Goal: Task Accomplishment & Management: Use online tool/utility

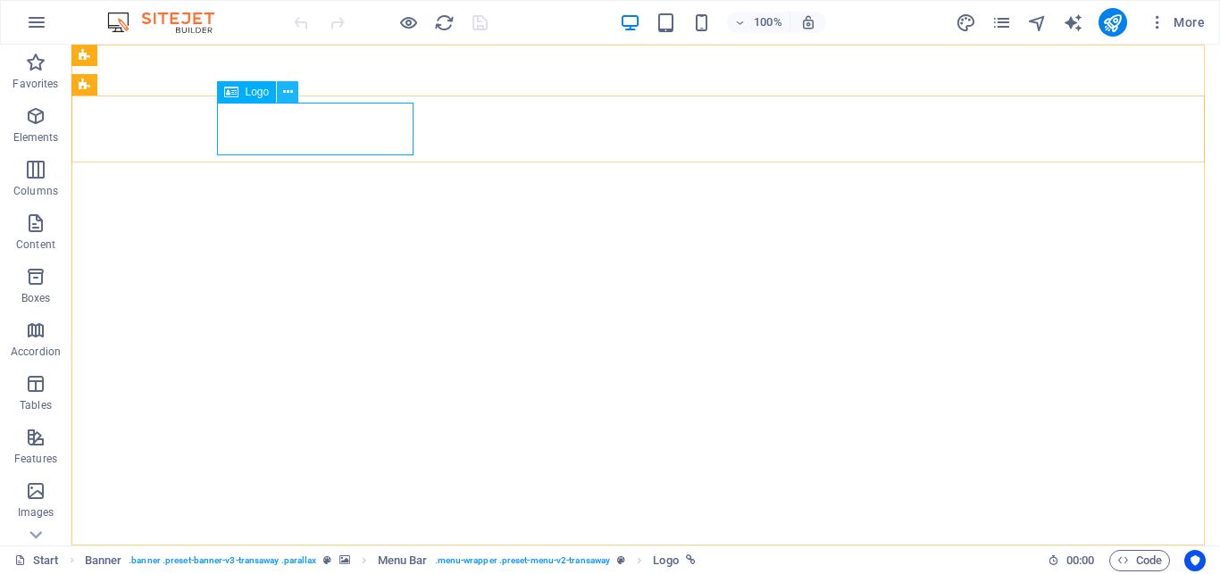
click at [283, 93] on button at bounding box center [287, 91] width 21 height 21
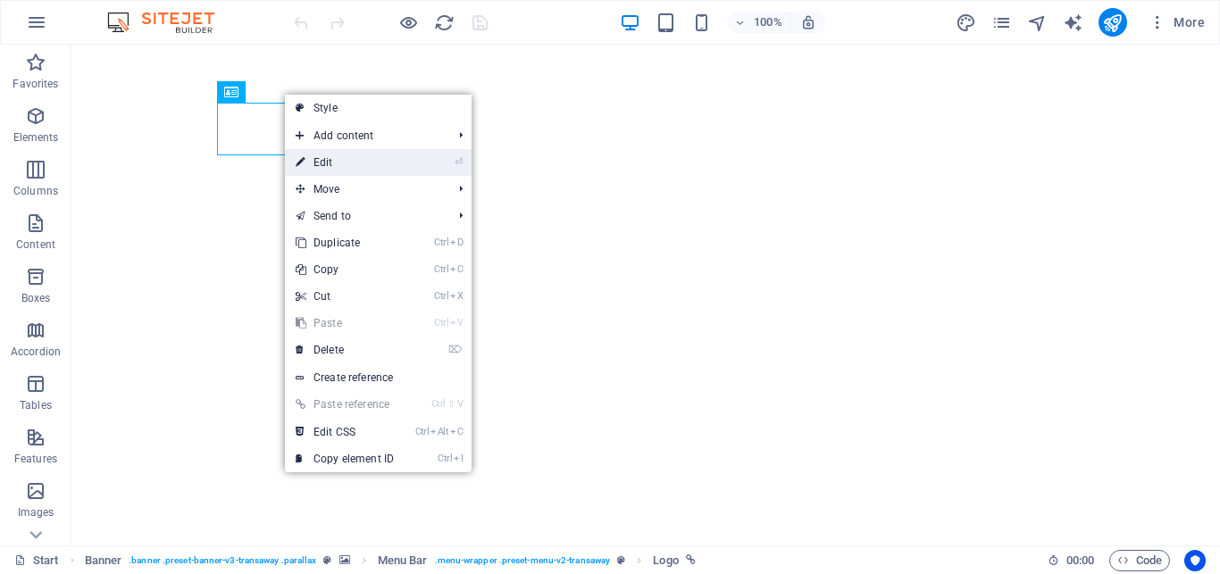
click at [331, 163] on link "⏎ Edit" at bounding box center [345, 162] width 120 height 27
select select "px"
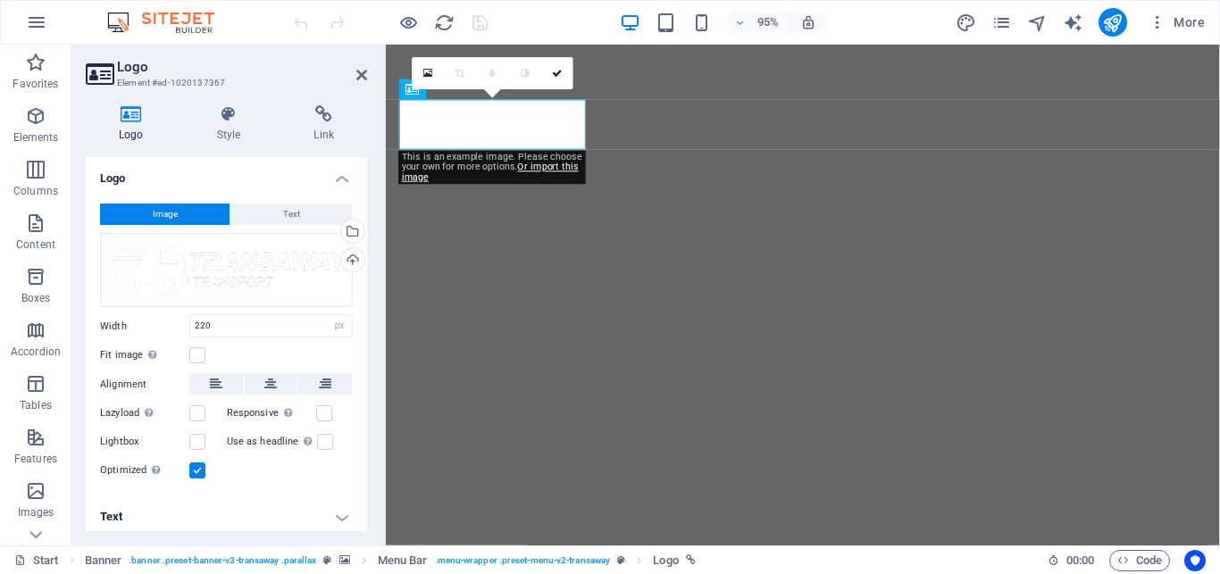
scroll to position [4, 0]
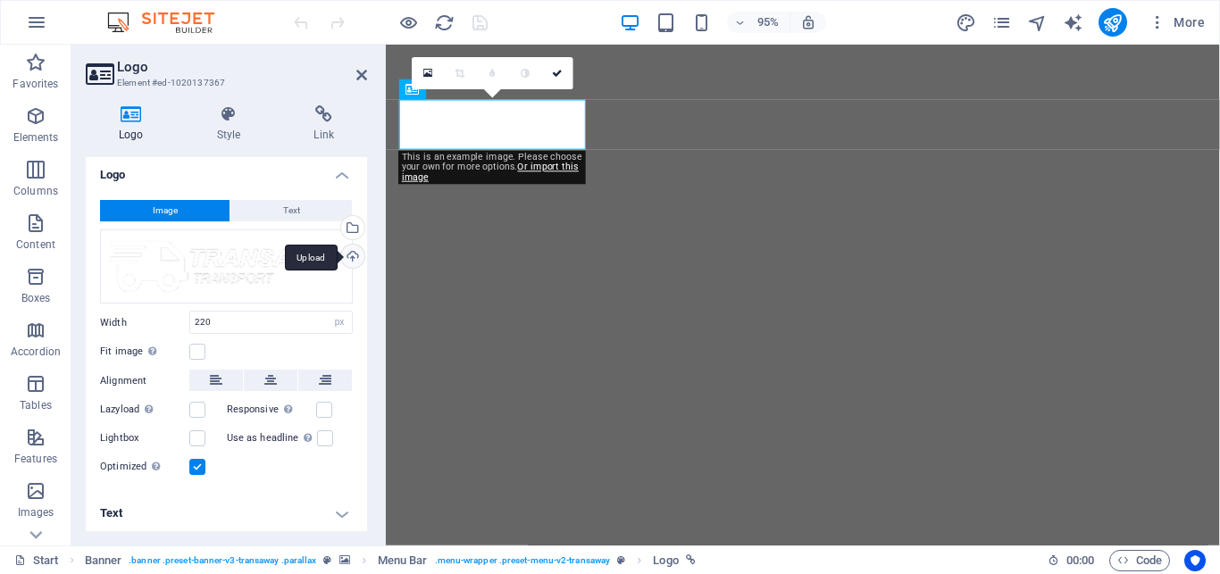
click at [338, 253] on div "Upload" at bounding box center [351, 258] width 27 height 27
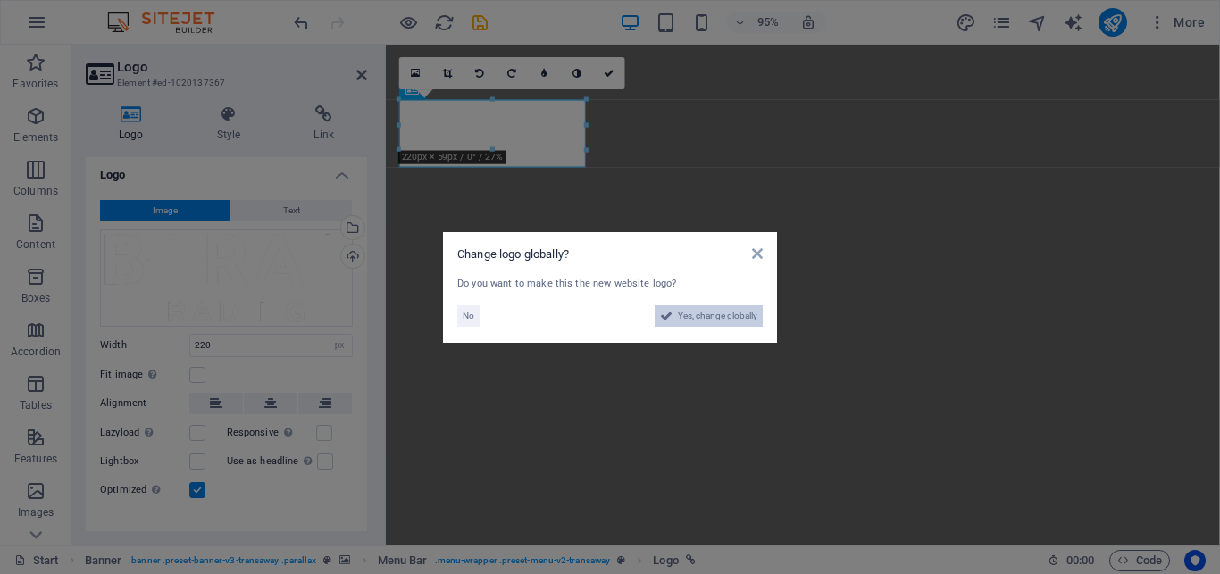
click at [718, 323] on span "Yes, change globally" at bounding box center [717, 315] width 79 height 21
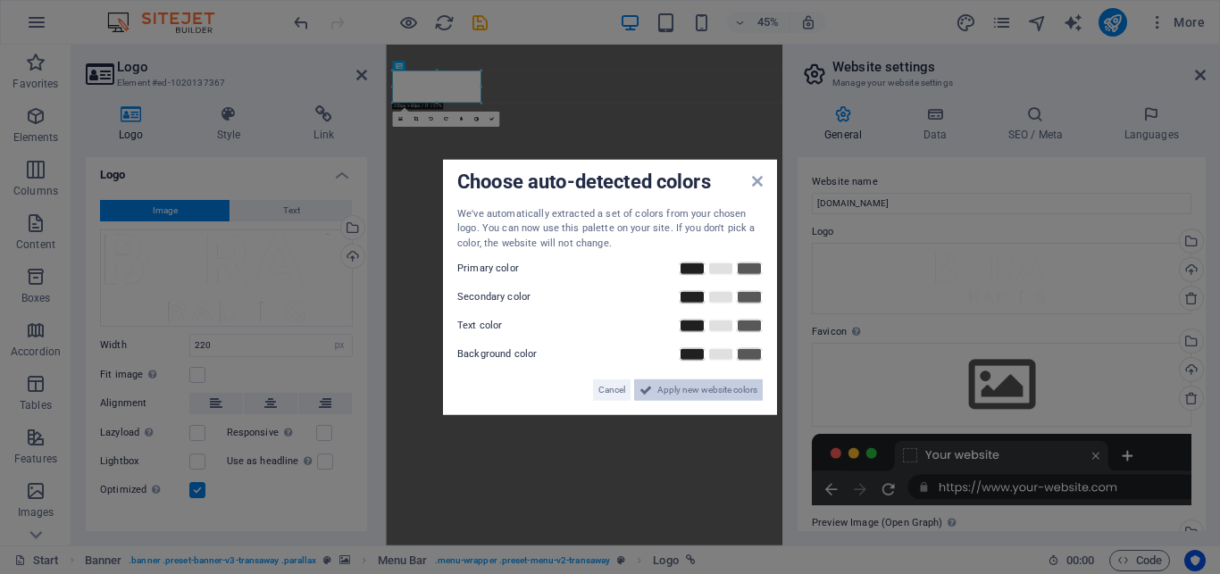
click at [664, 388] on span "Apply new website colors" at bounding box center [707, 390] width 100 height 21
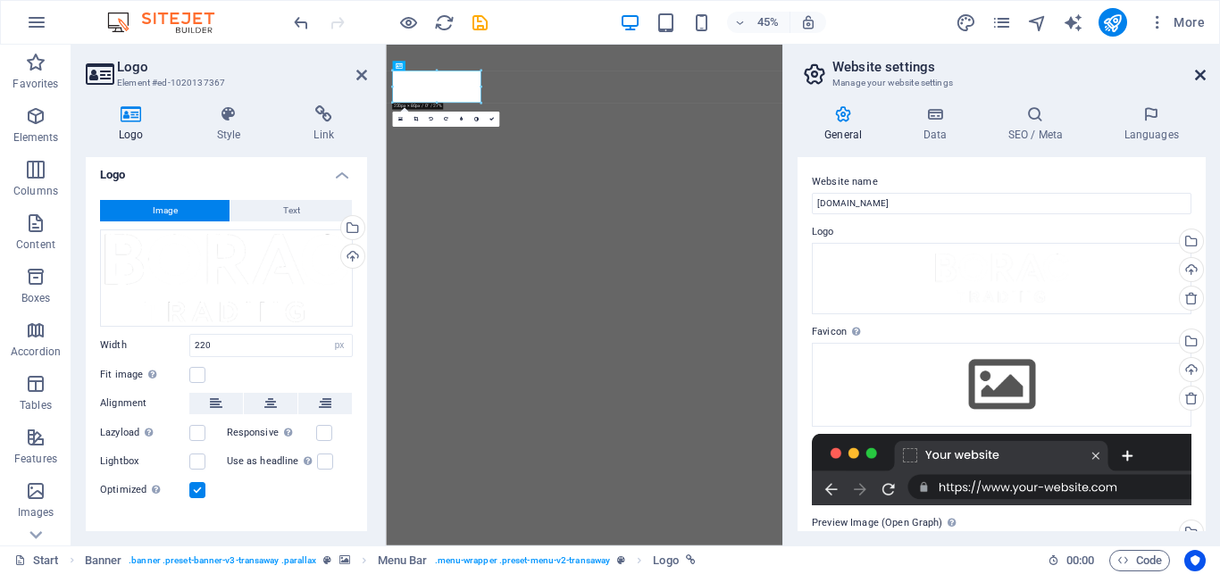
click at [1202, 73] on icon at bounding box center [1200, 75] width 11 height 14
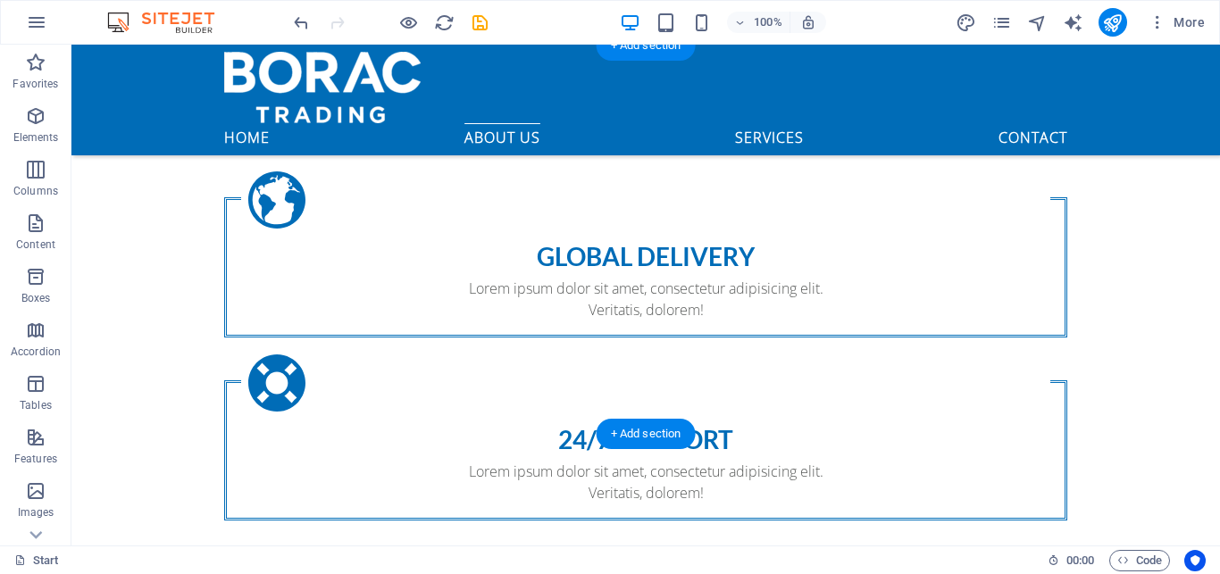
scroll to position [1457, 0]
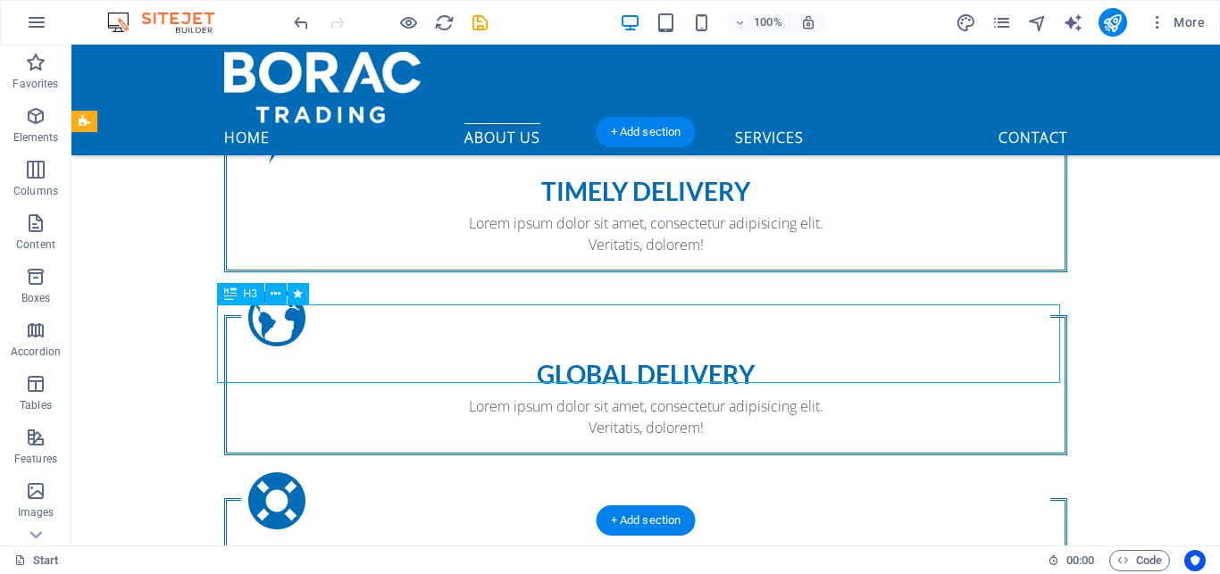
scroll to position [1483, 0]
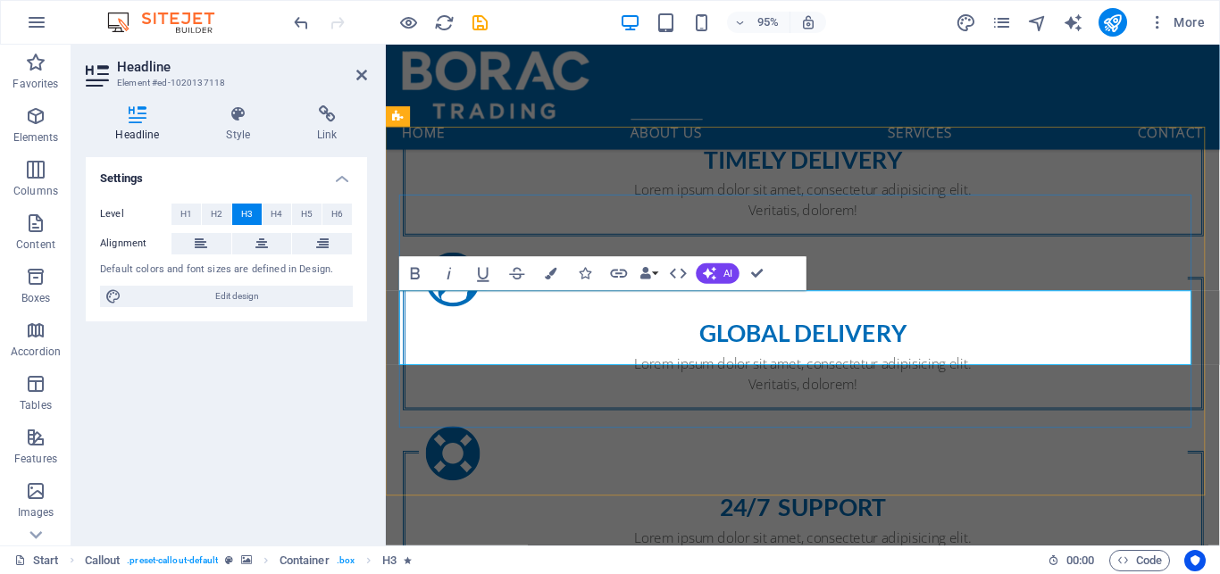
click at [359, 72] on icon at bounding box center [361, 75] width 11 height 14
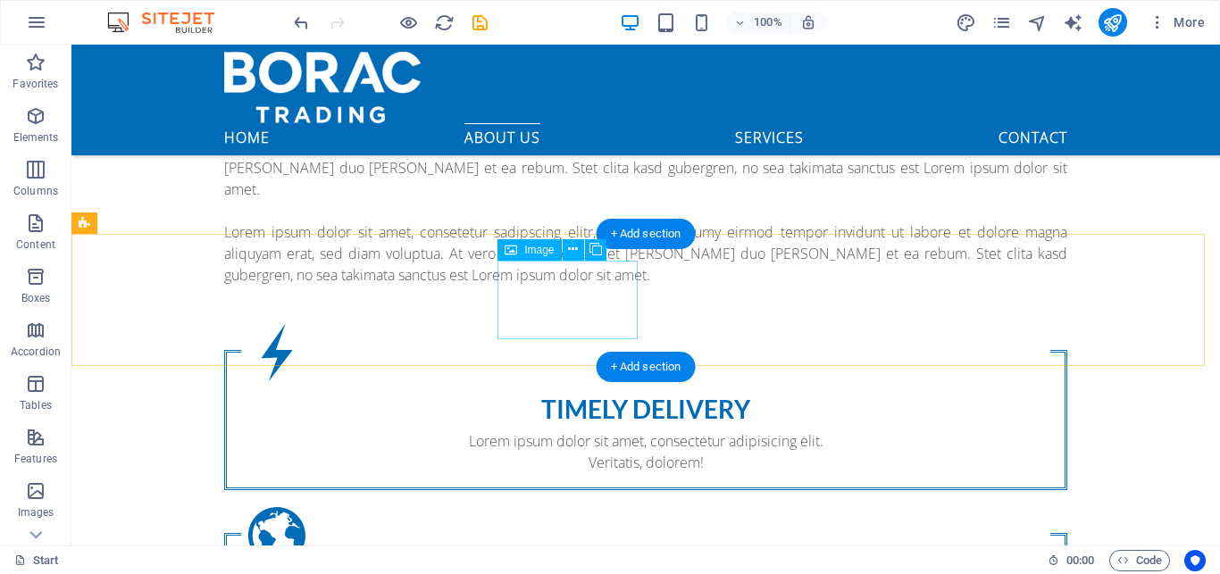
scroll to position [1184, 0]
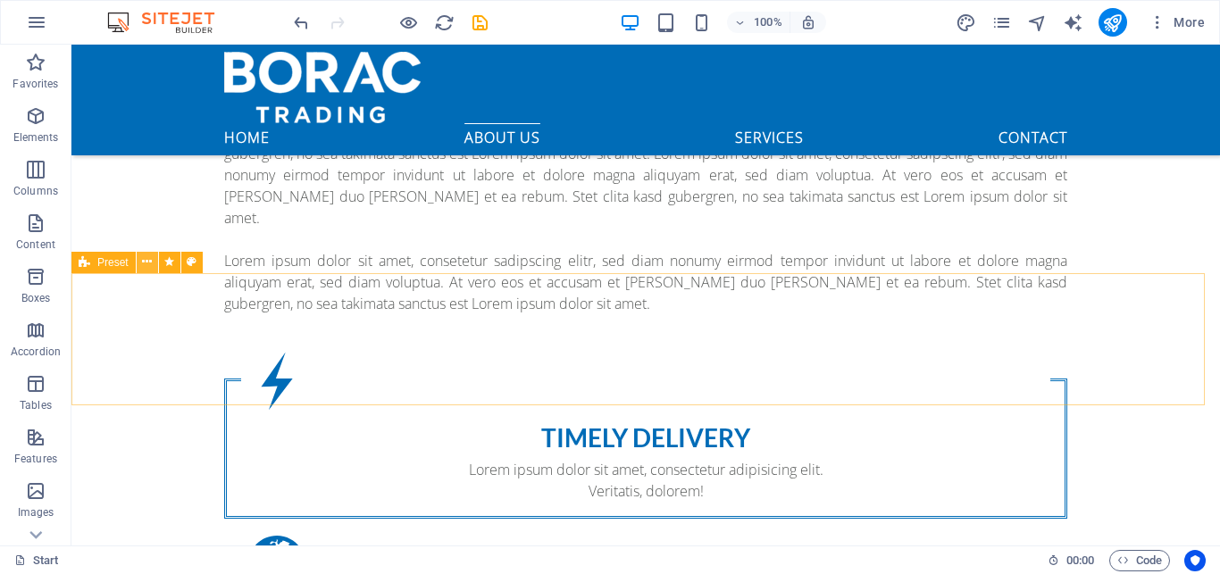
click at [144, 260] on icon at bounding box center [147, 262] width 10 height 19
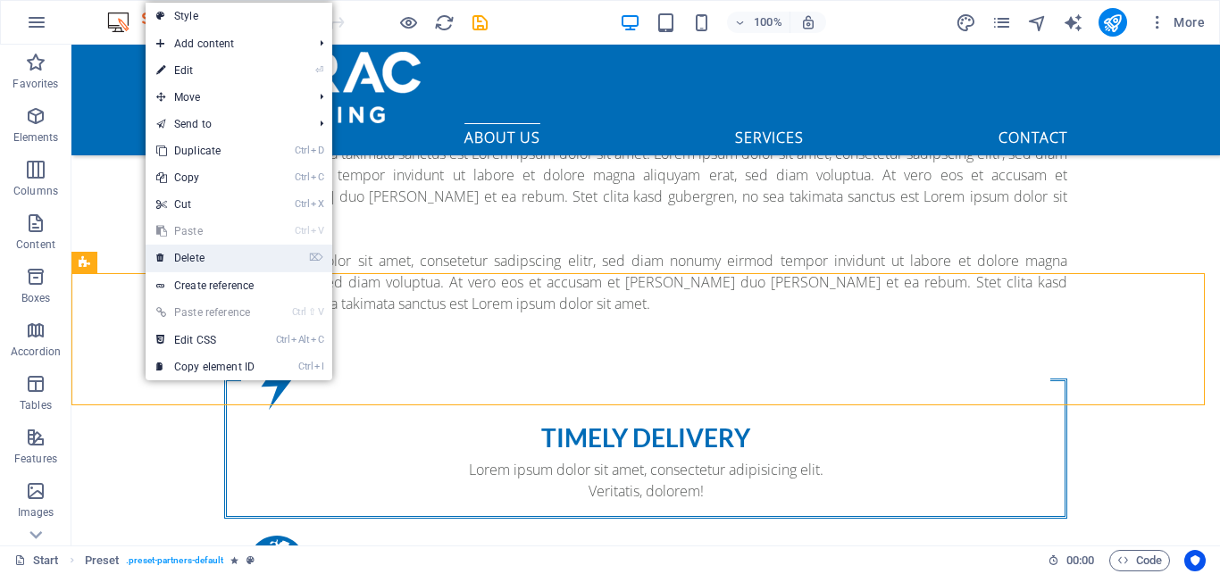
click at [178, 258] on link "⌦ Delete" at bounding box center [206, 258] width 120 height 27
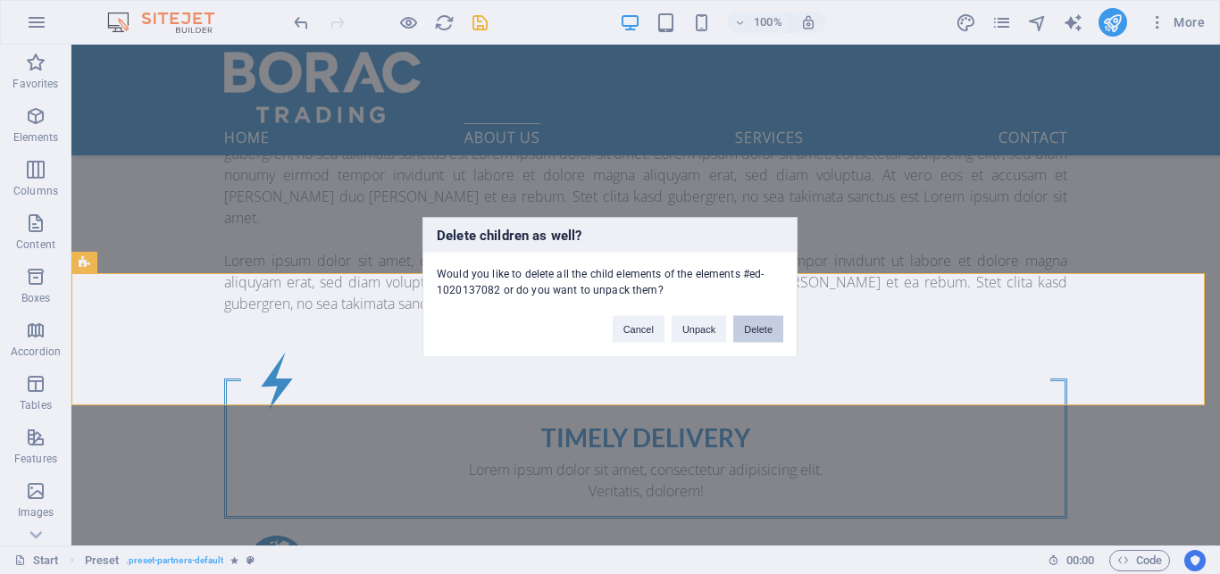
click at [752, 331] on button "Delete" at bounding box center [758, 328] width 50 height 27
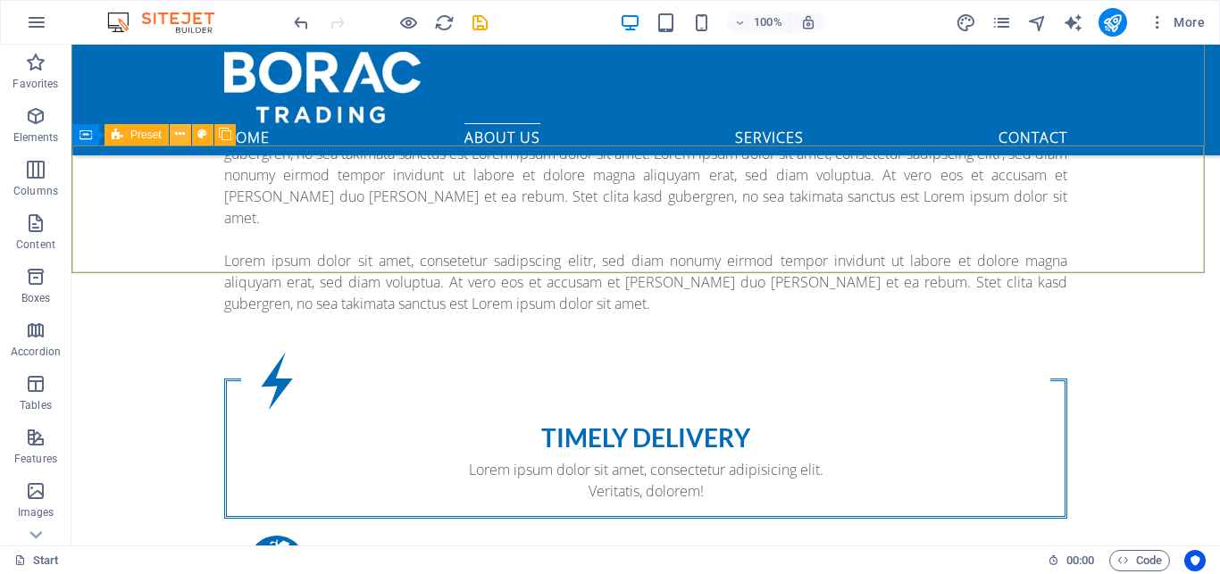
click at [179, 133] on icon at bounding box center [180, 134] width 10 height 19
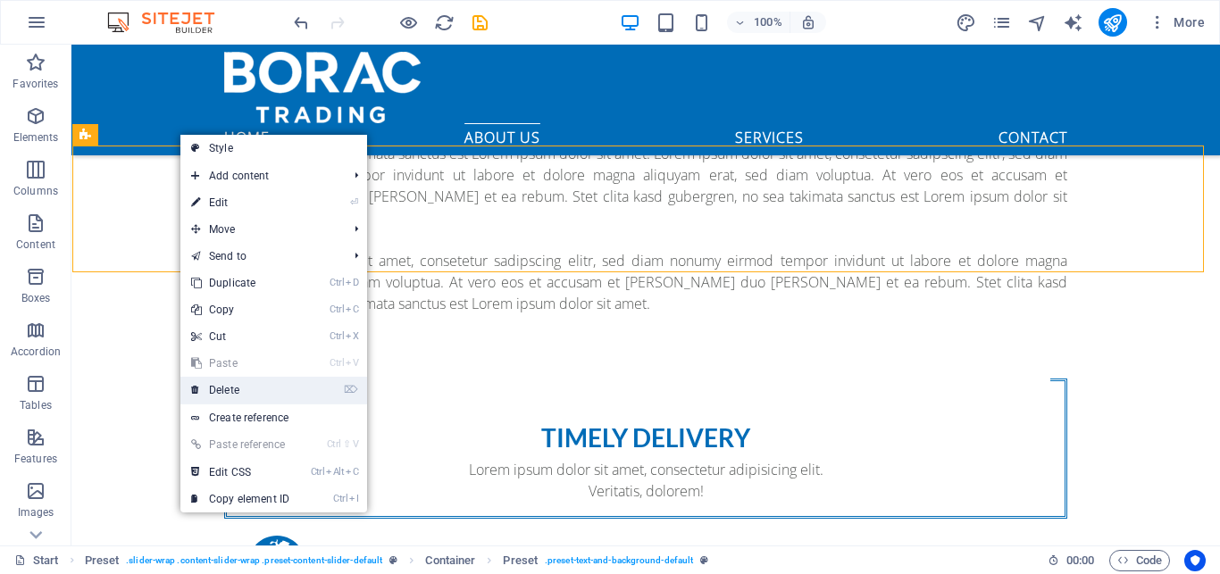
click at [230, 393] on link "⌦ Delete" at bounding box center [240, 390] width 120 height 27
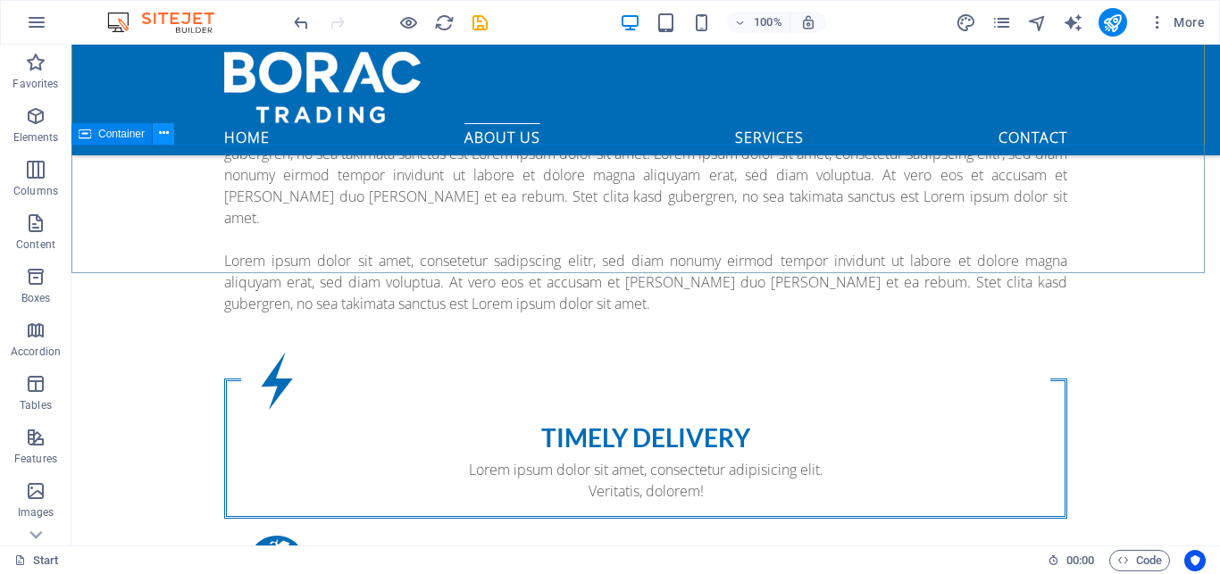
click at [164, 138] on icon at bounding box center [164, 133] width 10 height 19
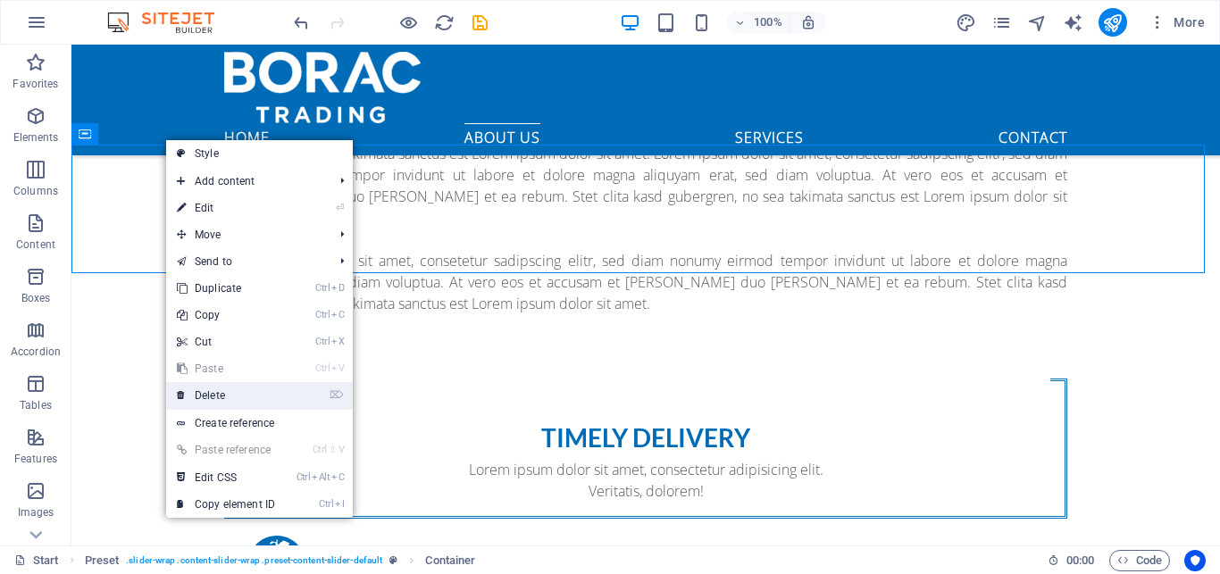
click at [213, 398] on link "⌦ Delete" at bounding box center [226, 395] width 120 height 27
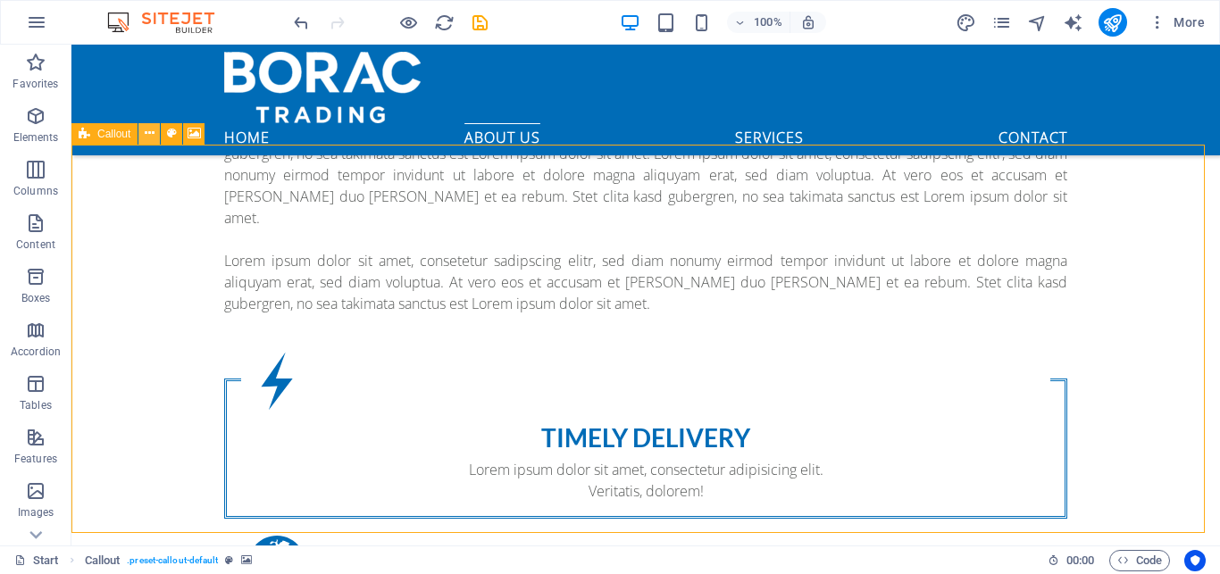
click at [149, 131] on icon at bounding box center [150, 133] width 10 height 19
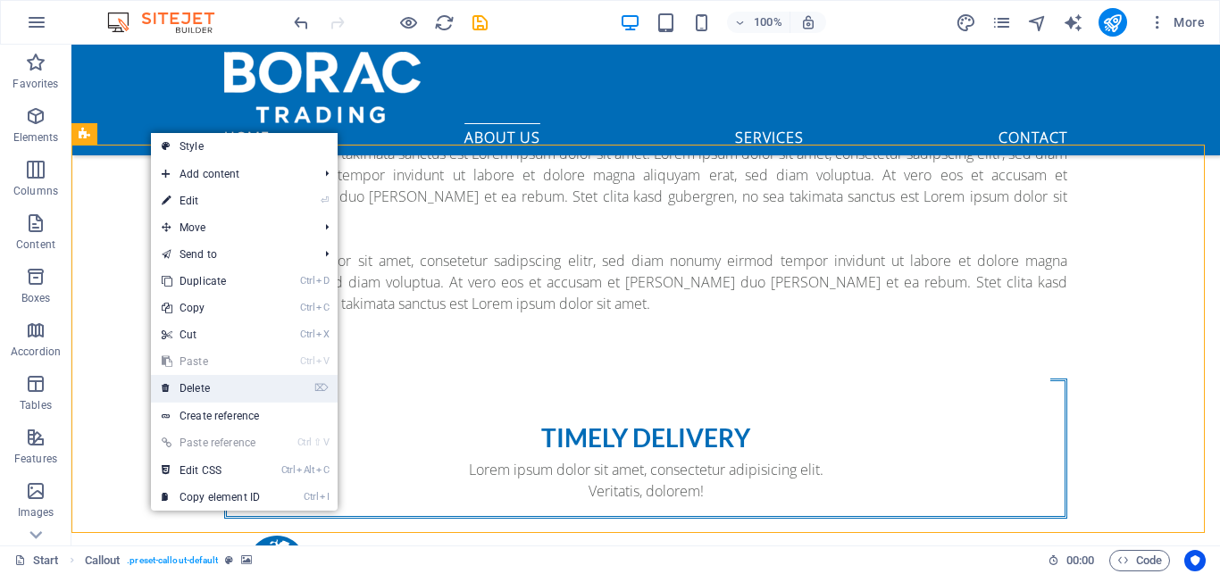
click at [199, 390] on link "⌦ Delete" at bounding box center [211, 388] width 120 height 27
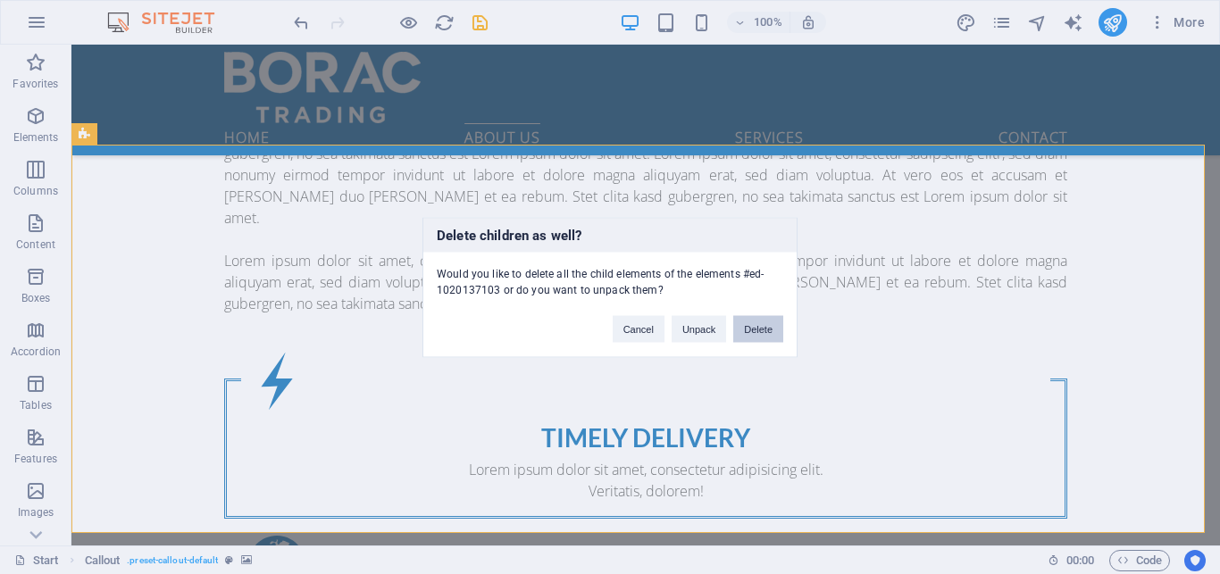
click at [756, 335] on button "Delete" at bounding box center [758, 328] width 50 height 27
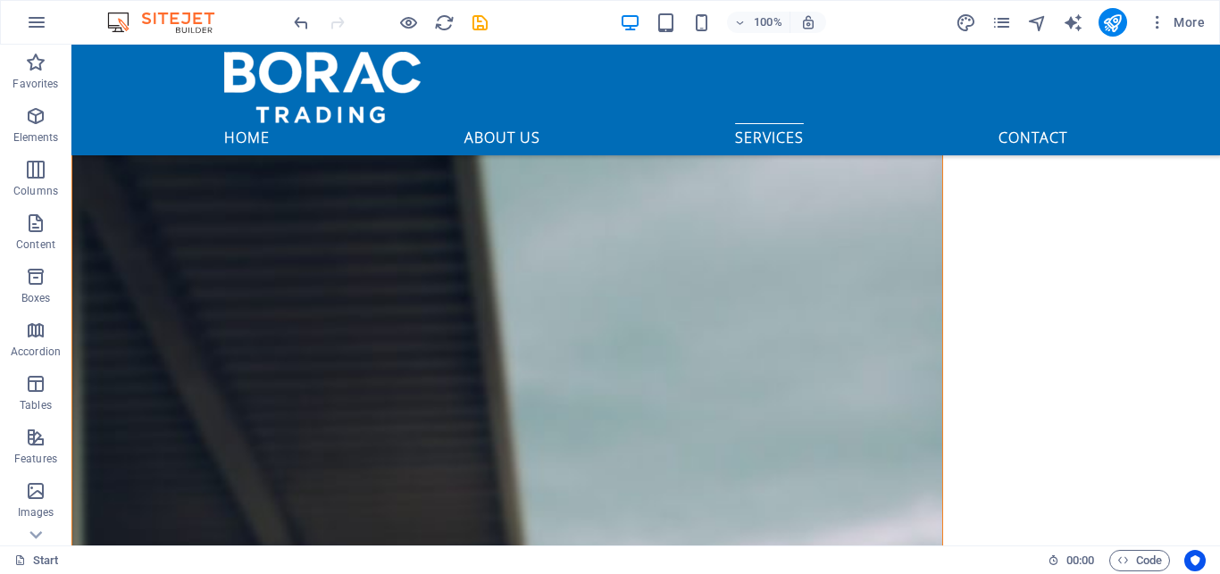
scroll to position [4464, 0]
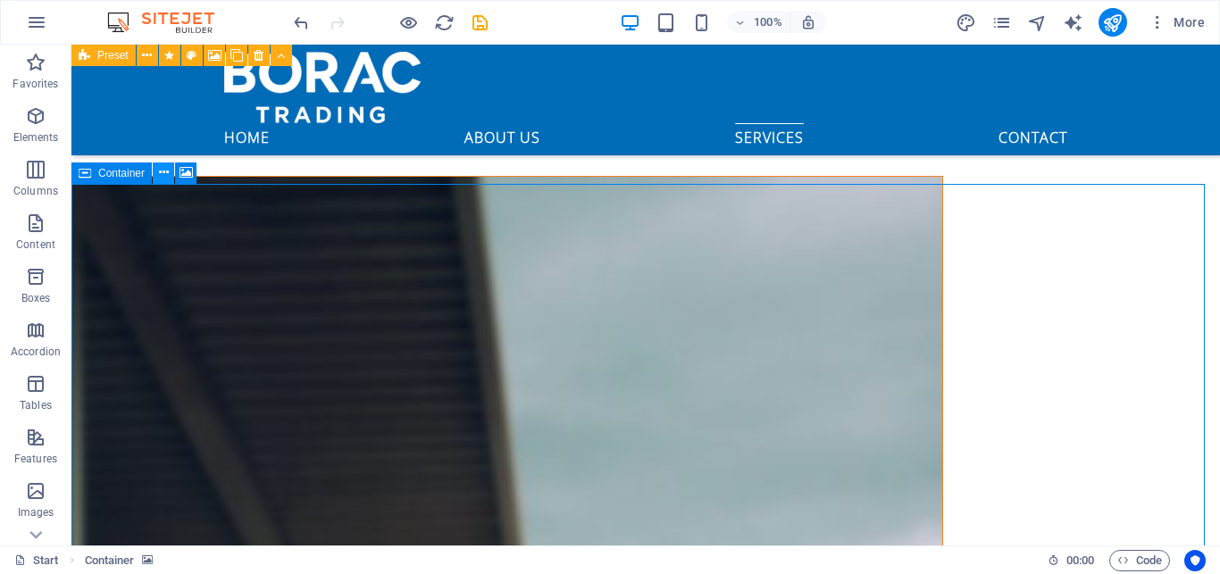
click at [163, 167] on icon at bounding box center [164, 172] width 10 height 19
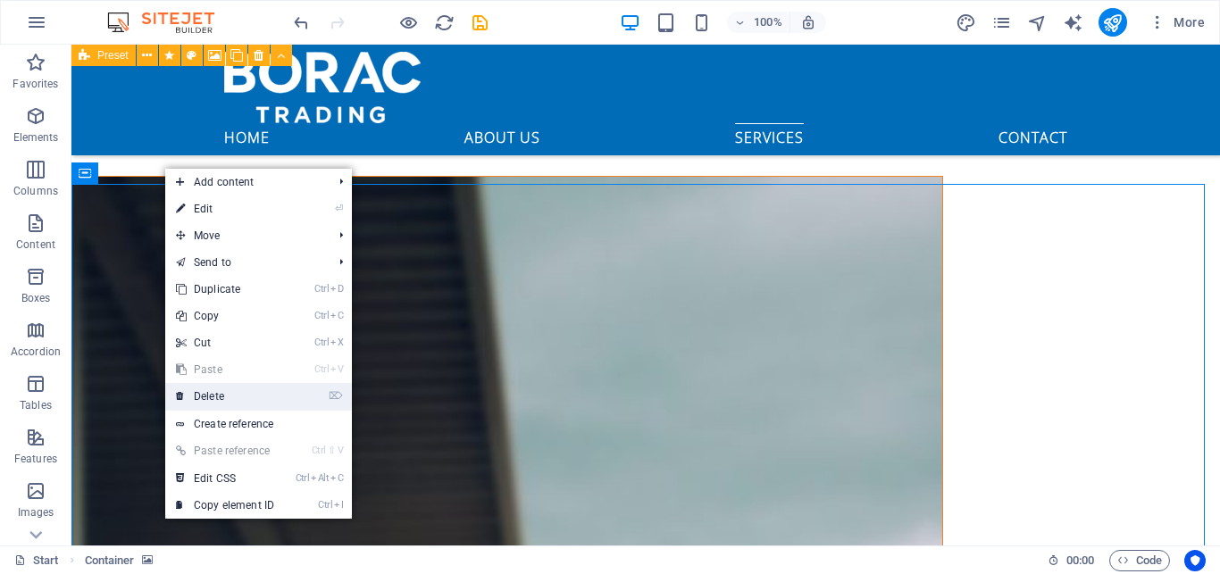
click at [221, 403] on link "⌦ Delete" at bounding box center [225, 396] width 120 height 27
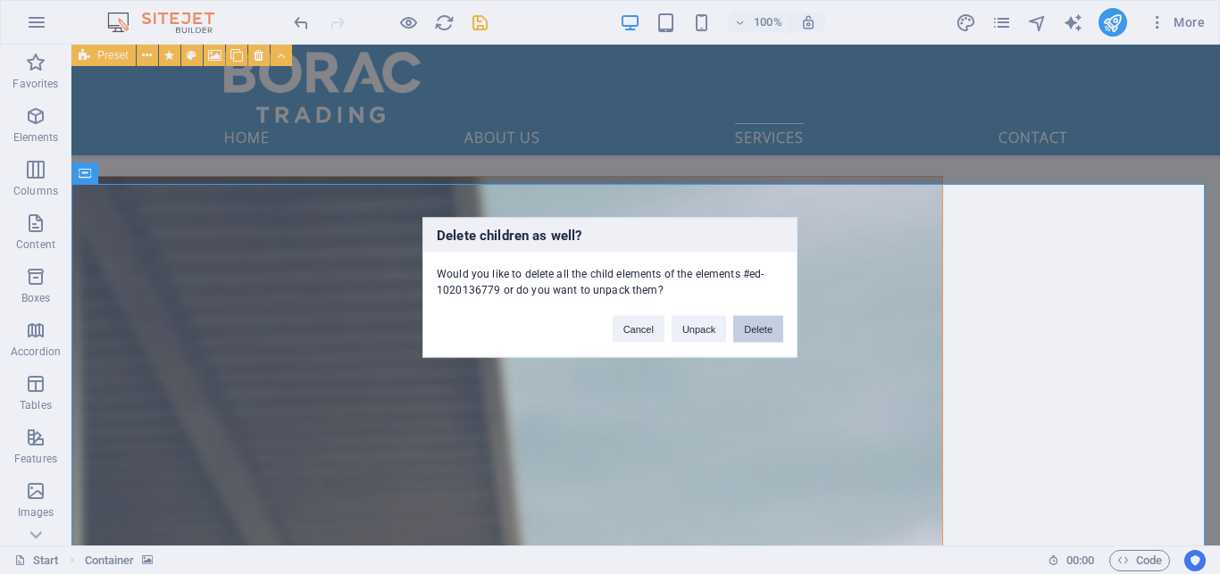
click at [756, 336] on button "Delete" at bounding box center [758, 328] width 50 height 27
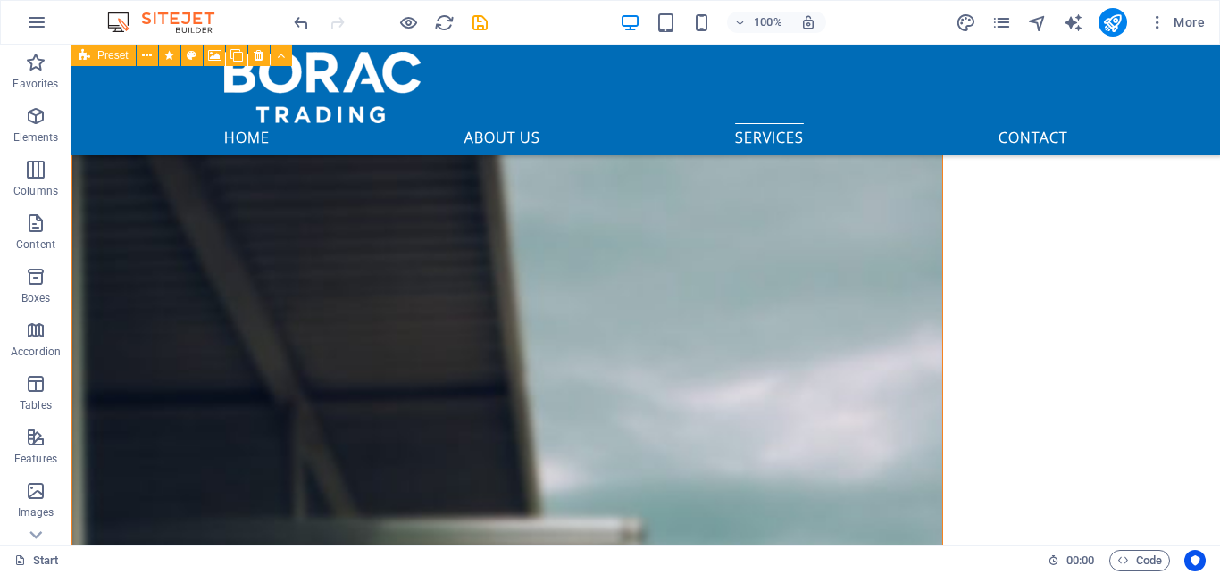
scroll to position [4614, 0]
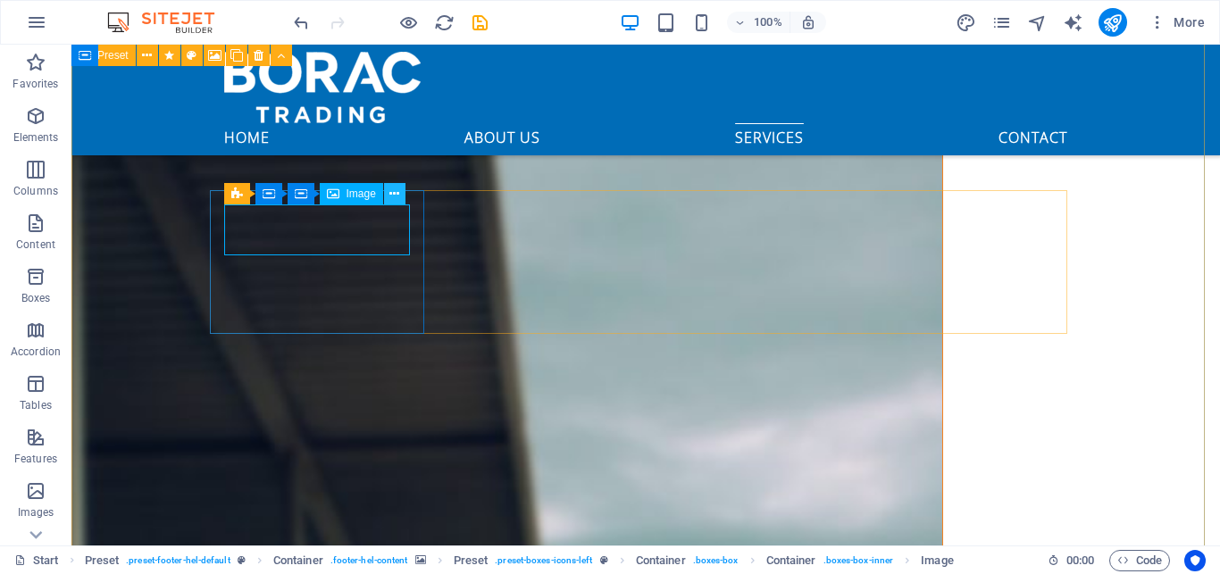
click at [395, 196] on icon at bounding box center [394, 194] width 10 height 19
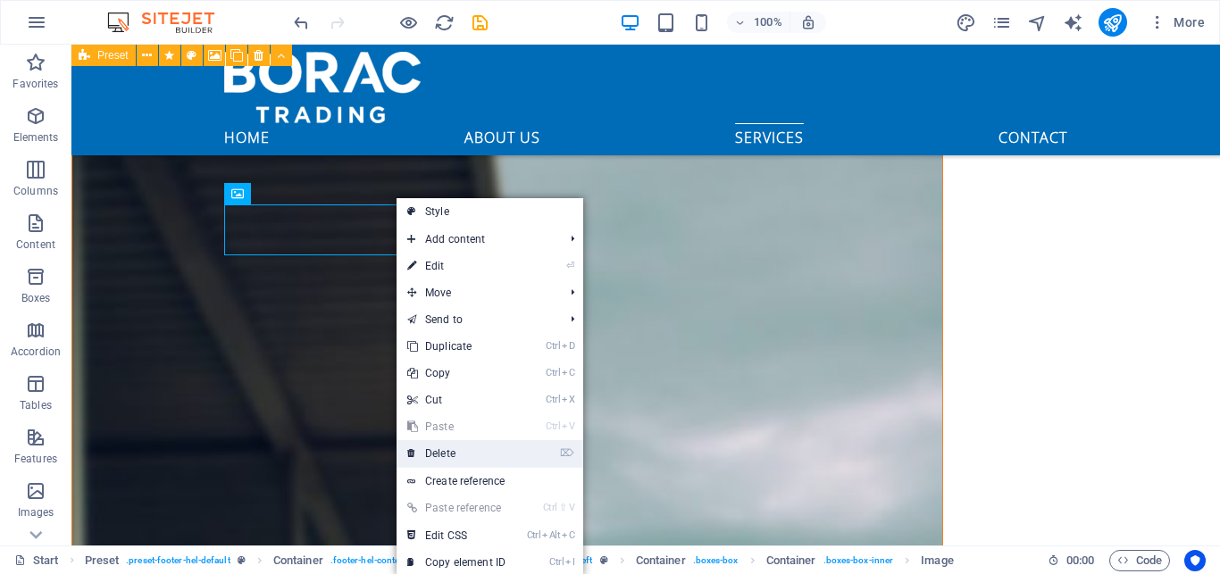
click at [449, 447] on link "⌦ Delete" at bounding box center [457, 453] width 120 height 27
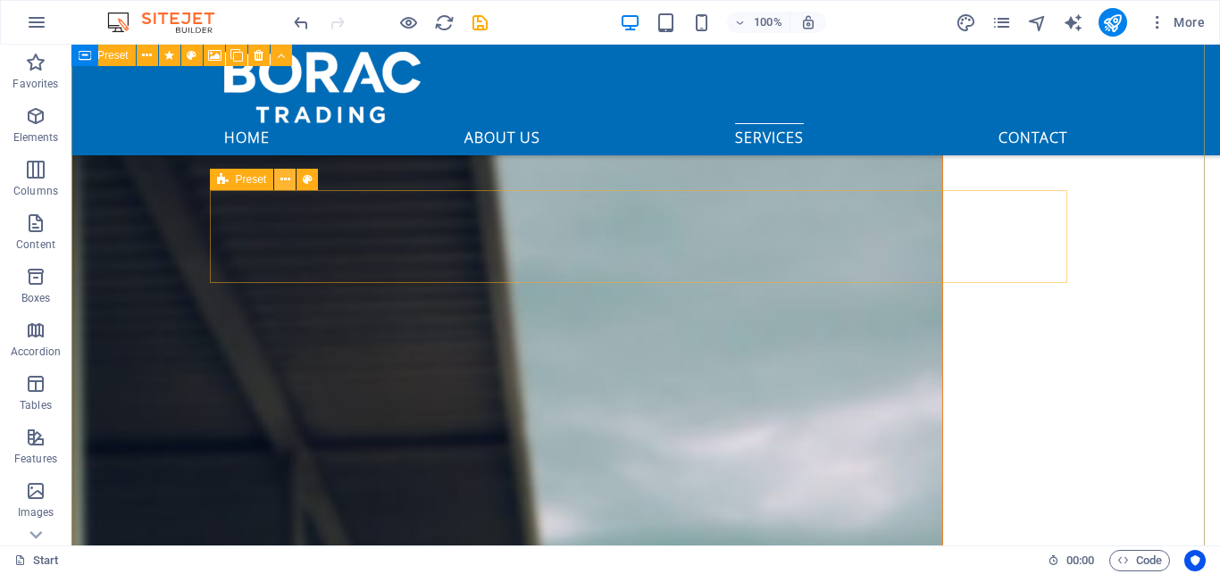
click at [280, 179] on button at bounding box center [284, 179] width 21 height 21
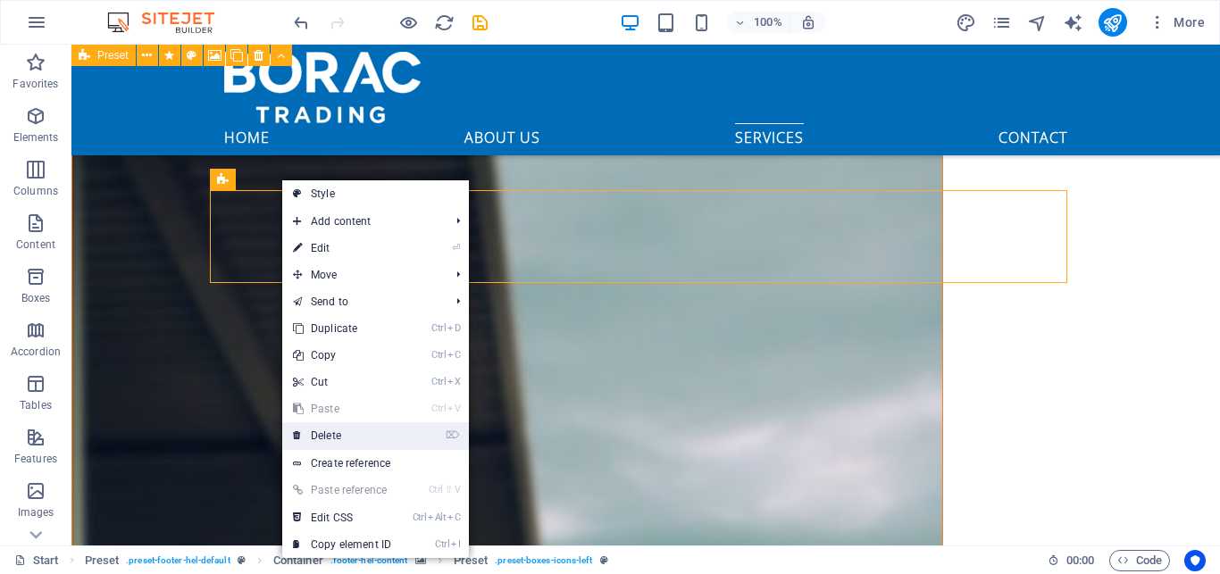
click at [340, 441] on link "⌦ Delete" at bounding box center [342, 435] width 120 height 27
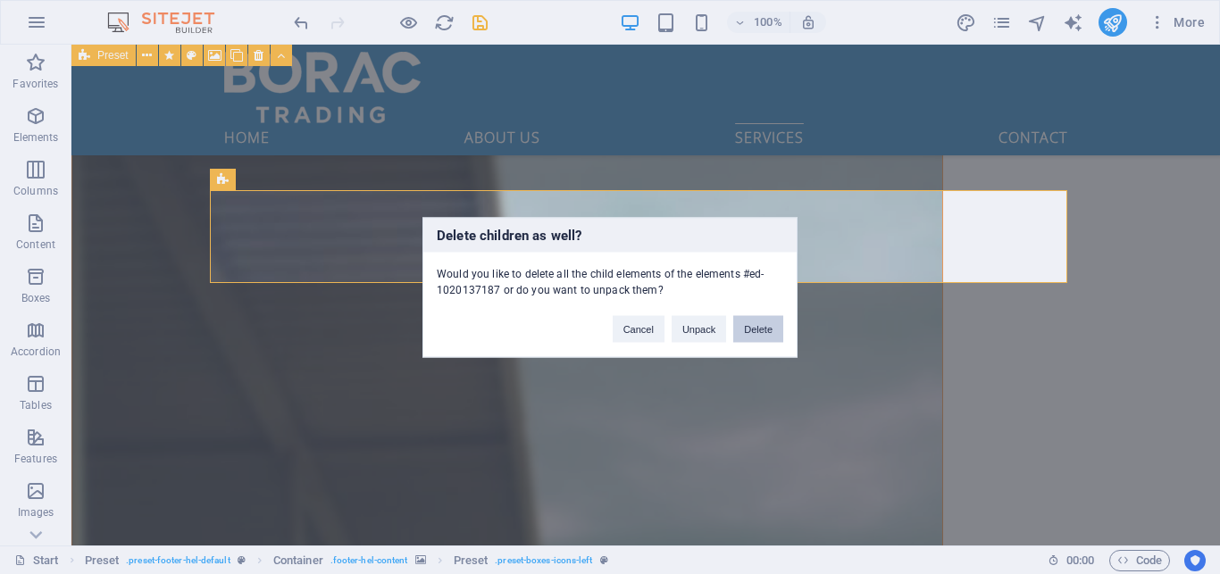
drag, startPoint x: 757, startPoint y: 325, endPoint x: 582, endPoint y: 259, distance: 187.1
click at [757, 325] on button "Delete" at bounding box center [758, 328] width 50 height 27
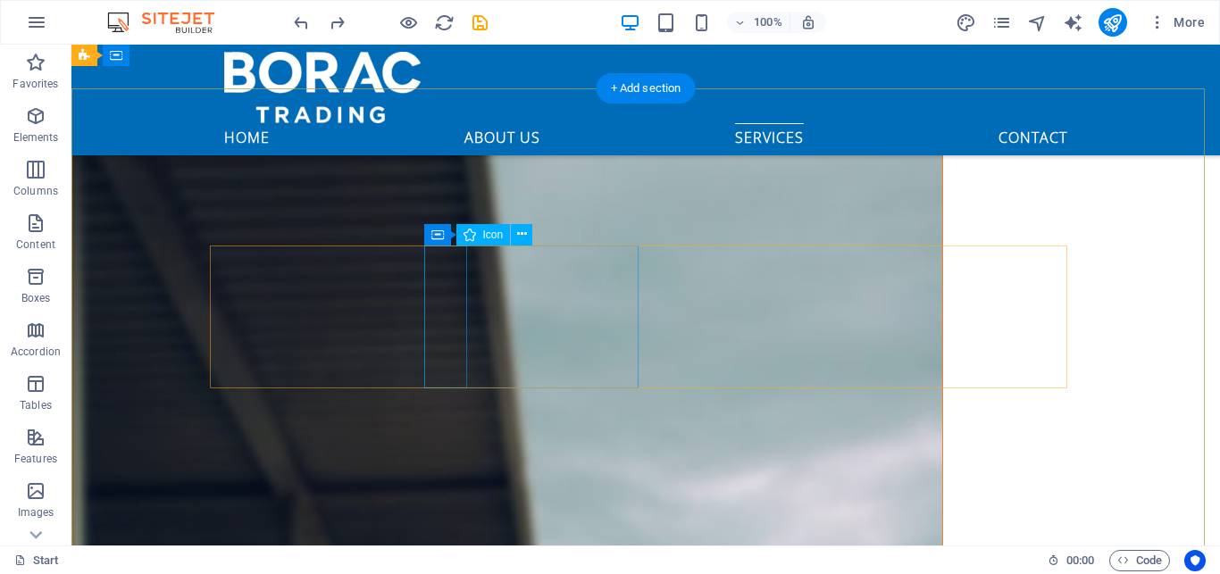
scroll to position [4522, 0]
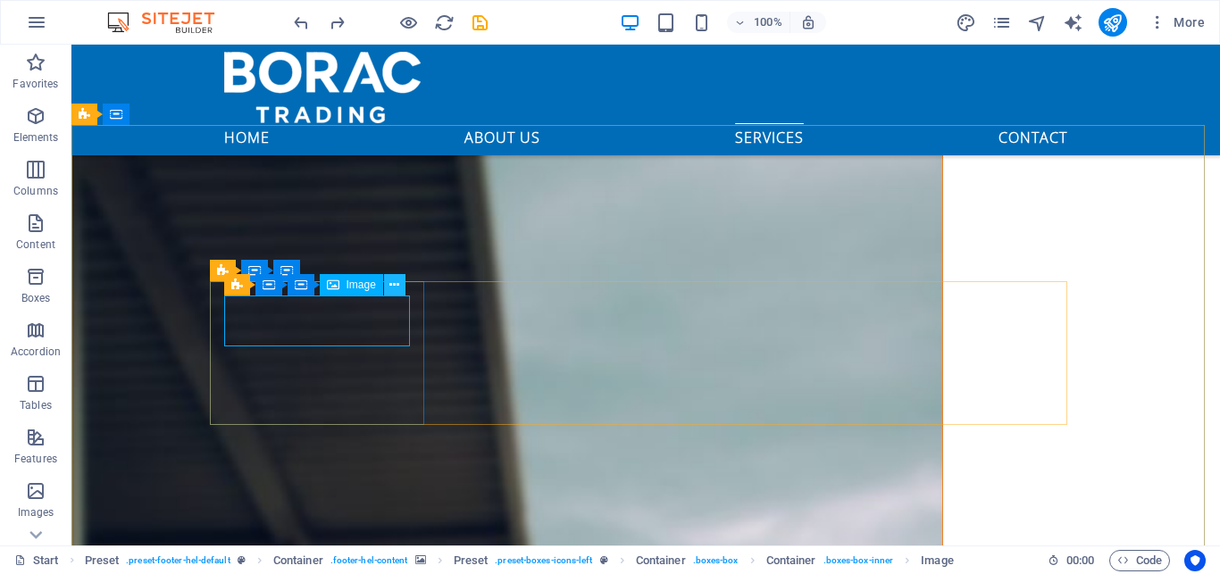
click at [394, 290] on icon at bounding box center [394, 285] width 10 height 19
click at [398, 287] on icon at bounding box center [394, 285] width 10 height 19
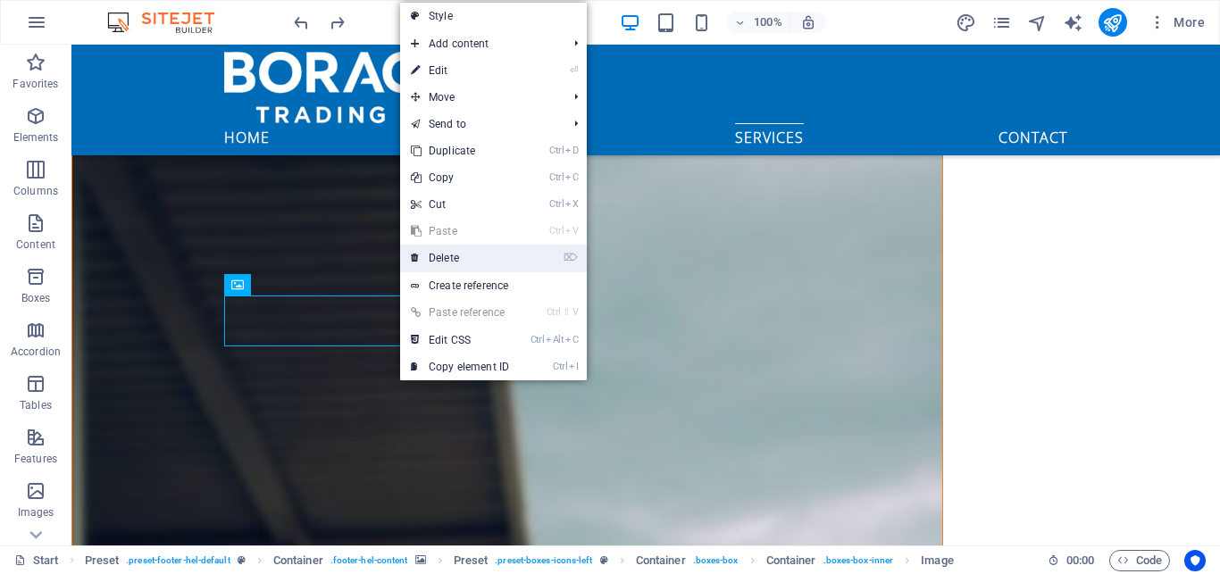
click at [456, 263] on link "⌦ Delete" at bounding box center [460, 258] width 120 height 27
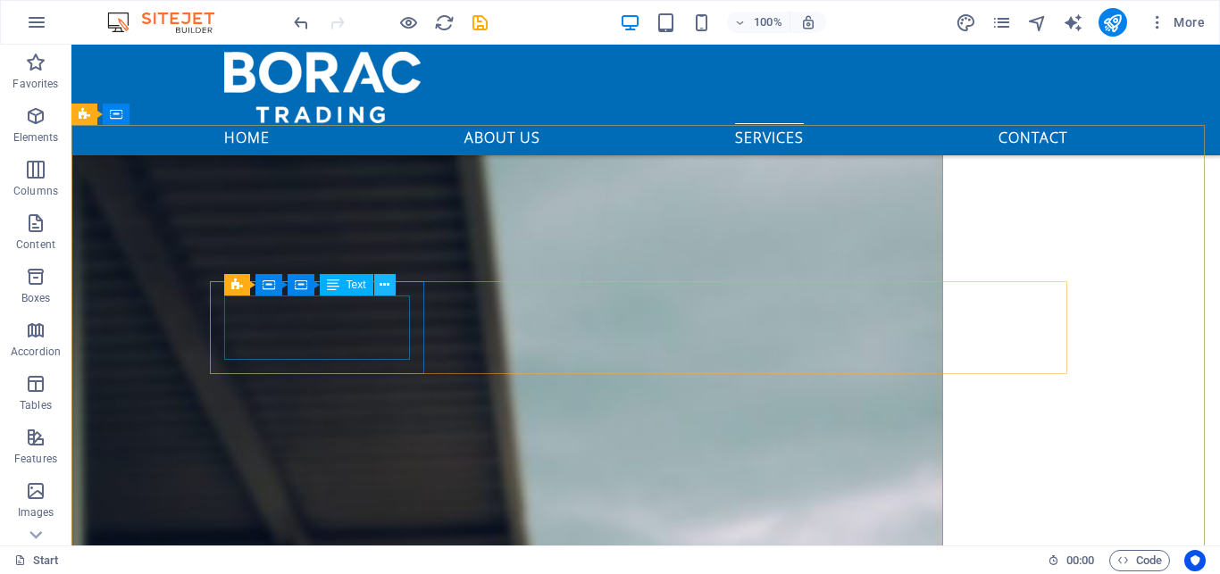
click at [388, 285] on icon at bounding box center [385, 285] width 10 height 19
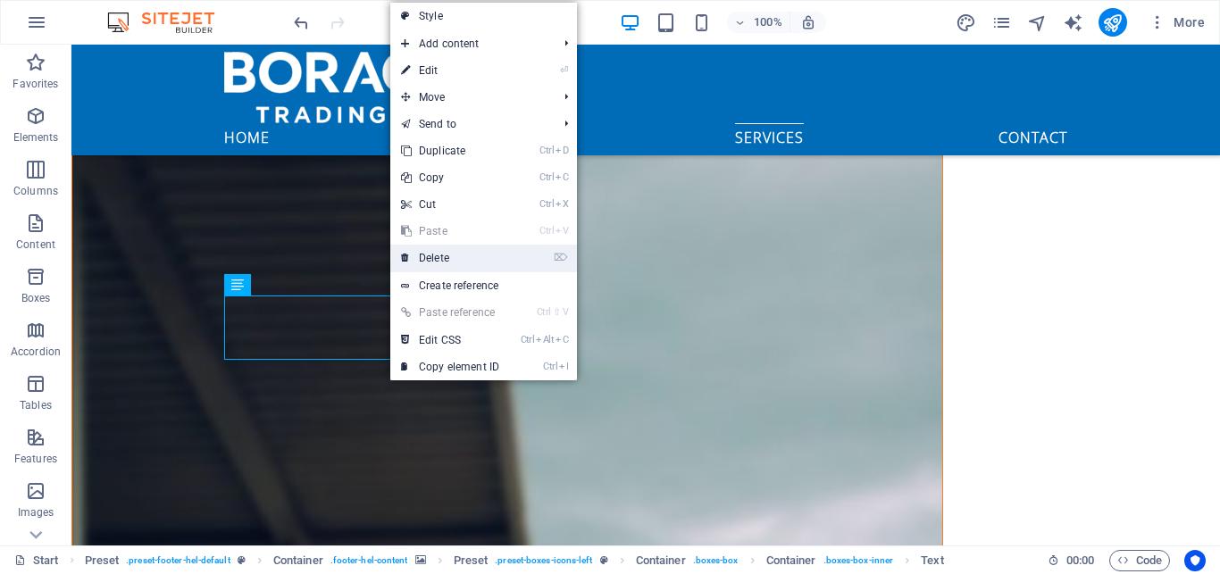
click at [433, 255] on link "⌦ Delete" at bounding box center [450, 258] width 120 height 27
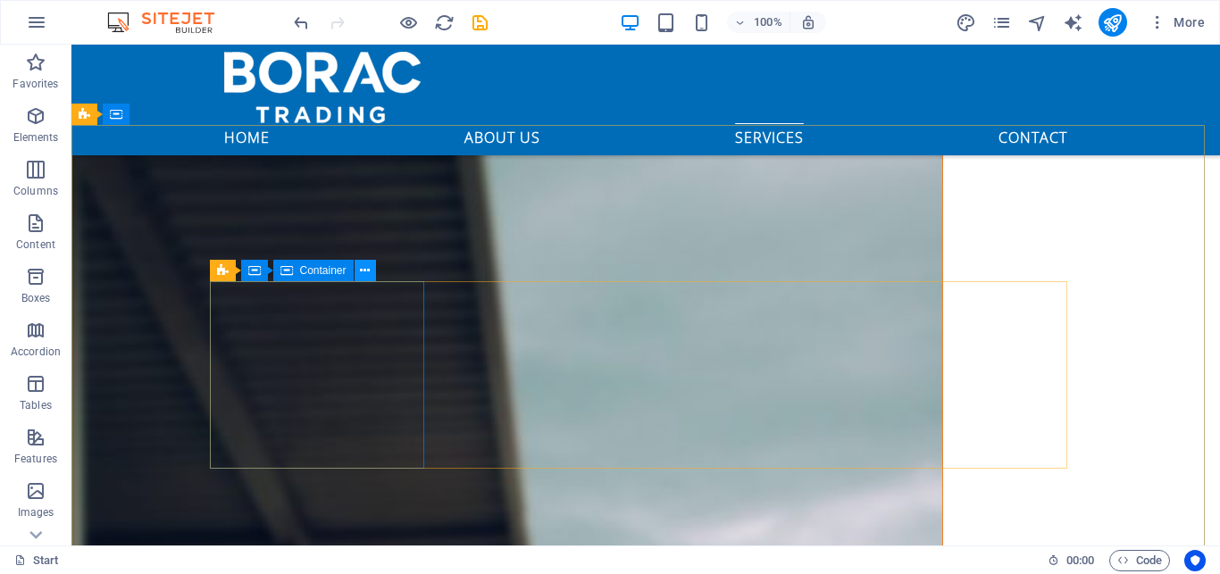
click at [362, 270] on icon at bounding box center [365, 271] width 10 height 19
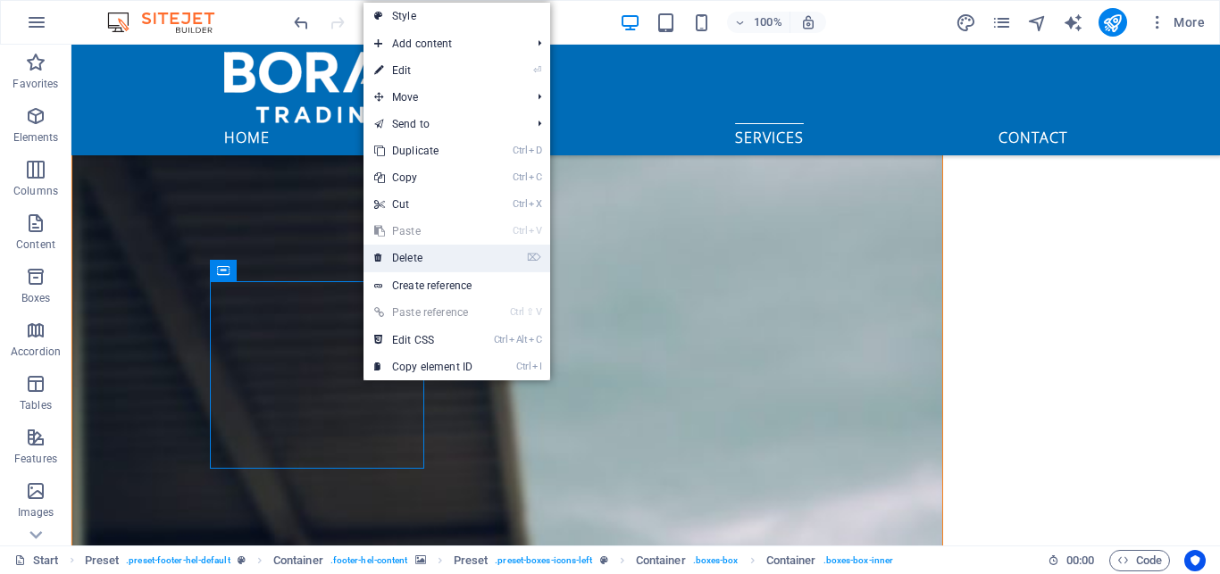
click at [406, 254] on link "⌦ Delete" at bounding box center [423, 258] width 120 height 27
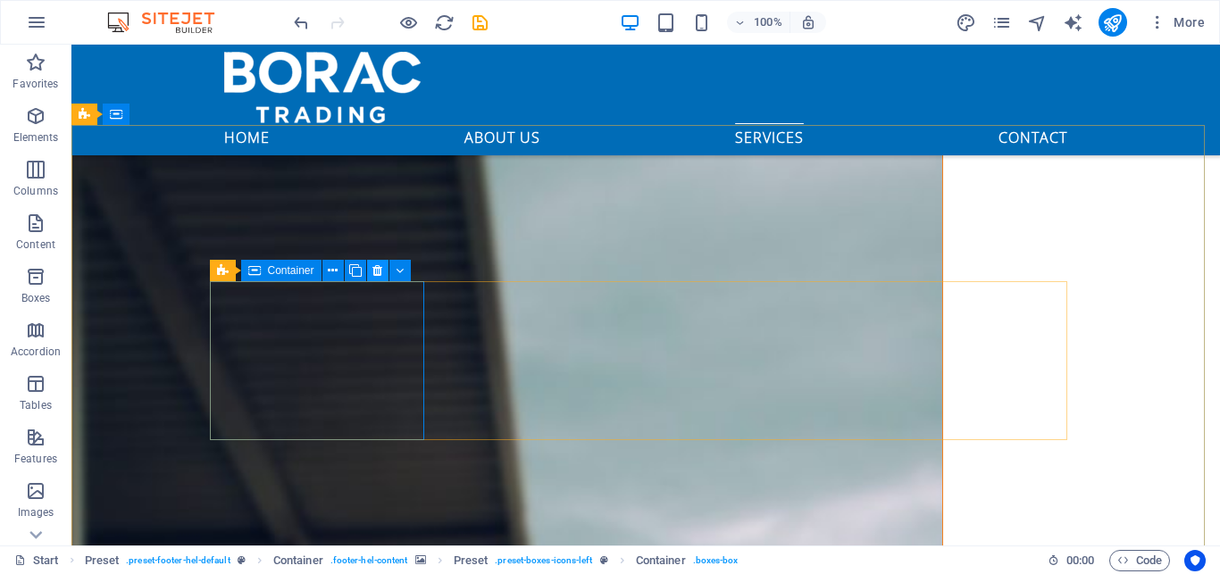
click at [374, 269] on icon at bounding box center [377, 271] width 10 height 19
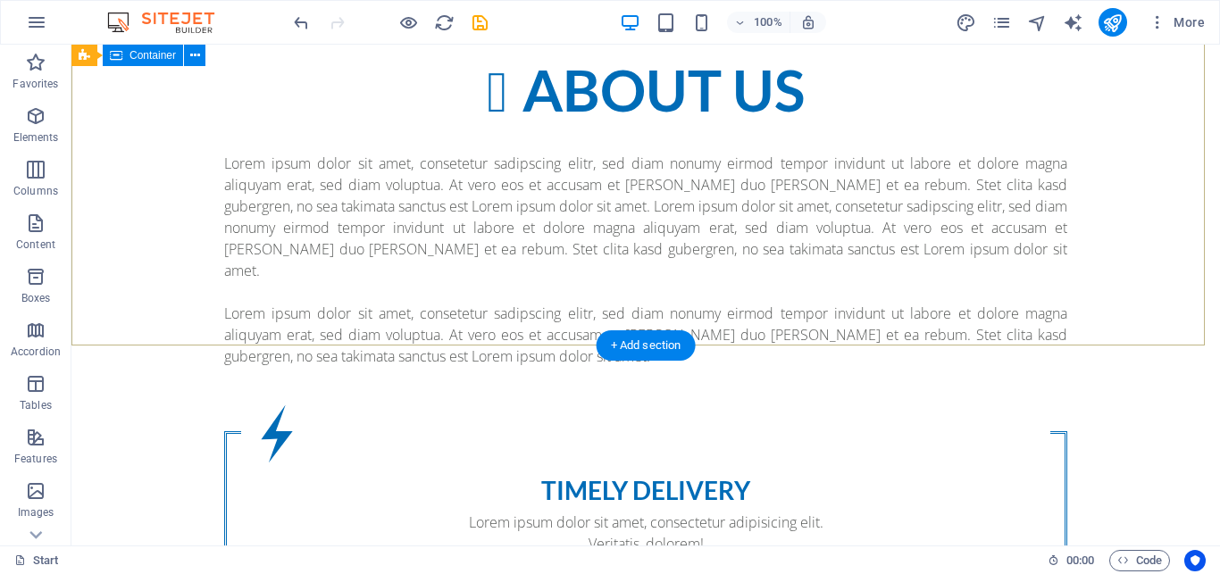
scroll to position [0, 0]
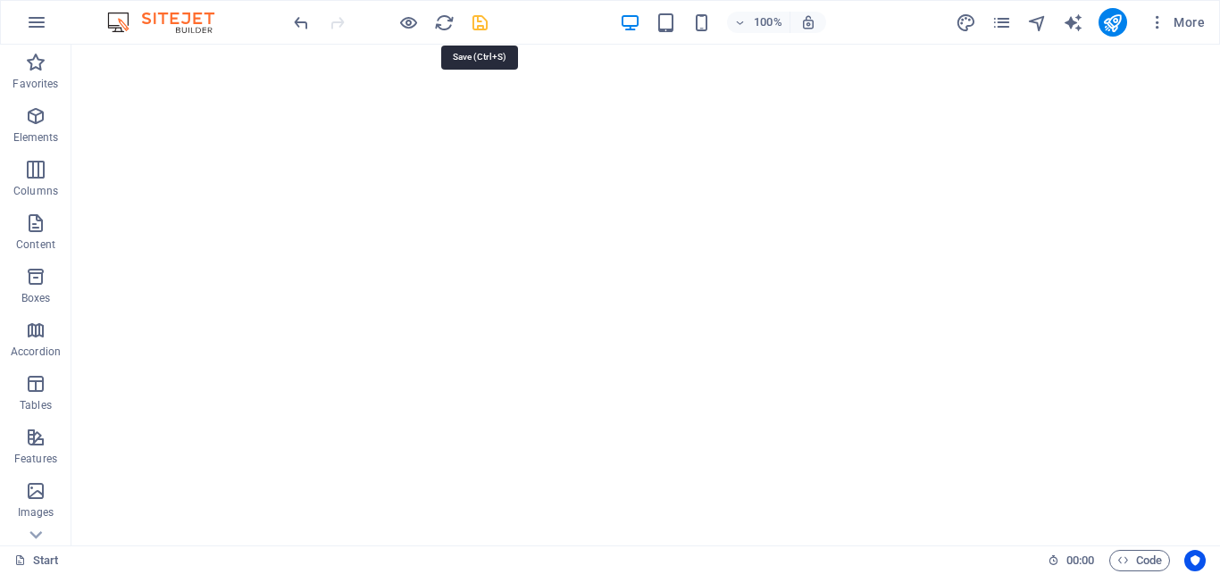
click at [487, 22] on icon "save" at bounding box center [480, 23] width 21 height 21
checkbox input "false"
click at [1100, 26] on button "publish" at bounding box center [1112, 22] width 29 height 29
